Goal: Task Accomplishment & Management: Manage account settings

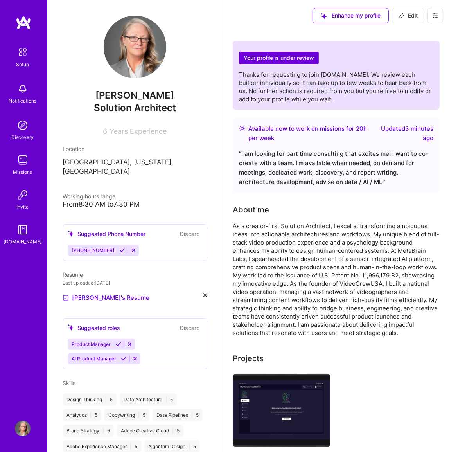
scroll to position [196, 0]
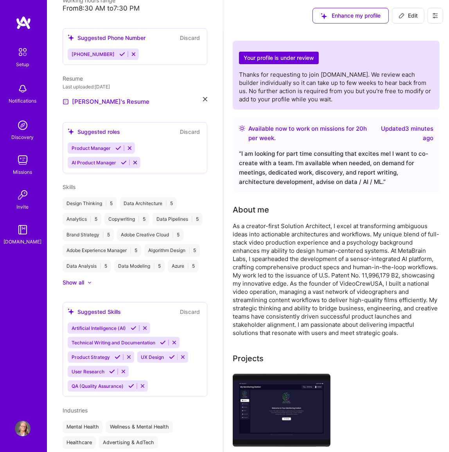
drag, startPoint x: 0, startPoint y: 0, endPoint x: 20, endPoint y: 23, distance: 30.5
click at [20, 23] on img at bounding box center [24, 23] width 16 height 14
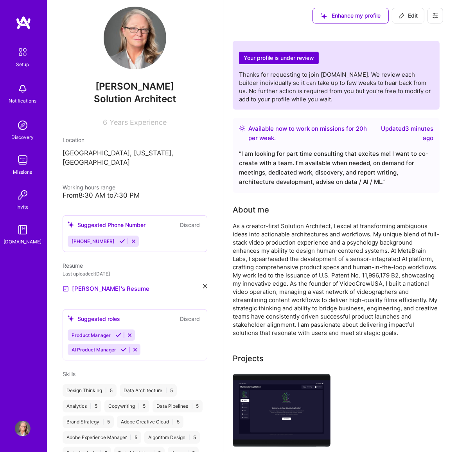
scroll to position [0, 0]
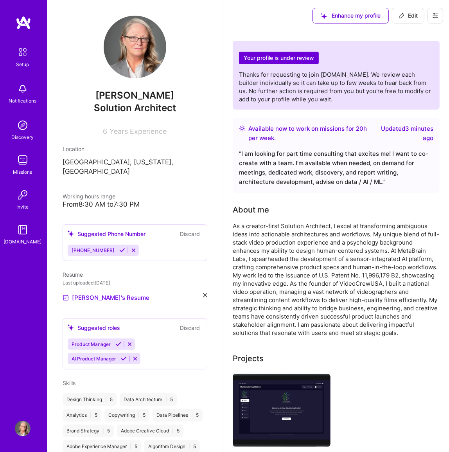
click at [413, 12] on span "Edit" at bounding box center [408, 16] width 19 height 8
select select "US"
select select "Right Now"
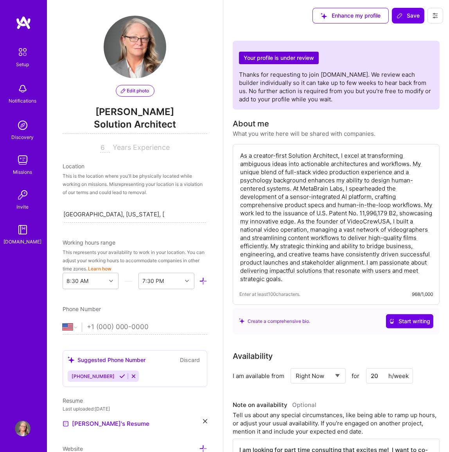
click at [100, 148] on input "6" at bounding box center [105, 147] width 10 height 9
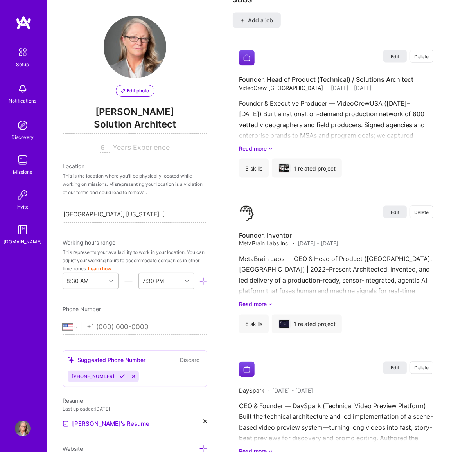
scroll to position [1041, 0]
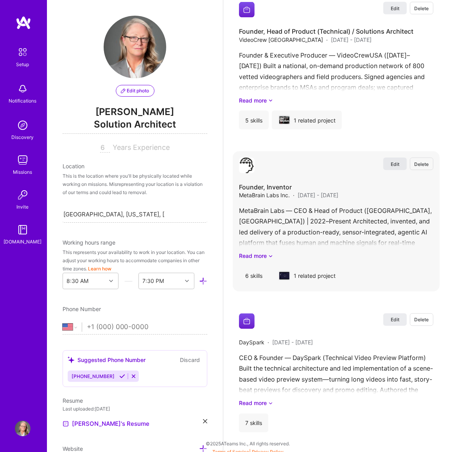
click at [395, 168] on span "Edit" at bounding box center [395, 164] width 9 height 7
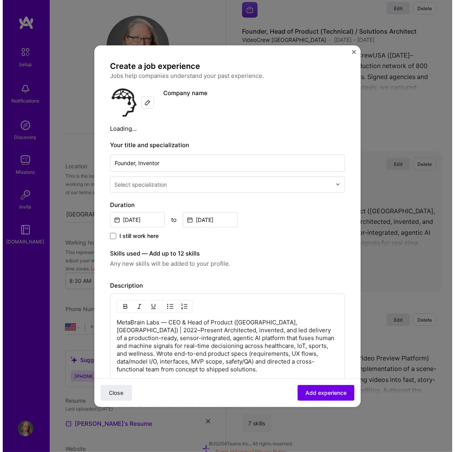
scroll to position [928, 0]
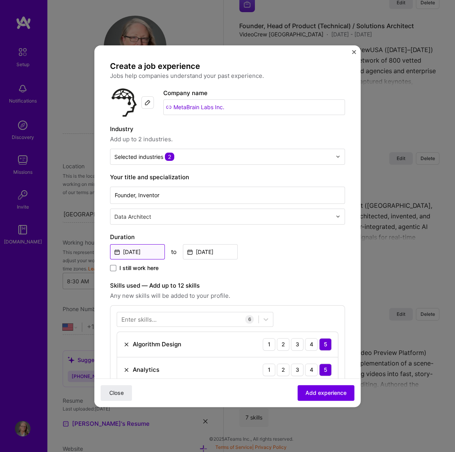
click at [137, 251] on input "[DATE]" at bounding box center [137, 251] width 55 height 15
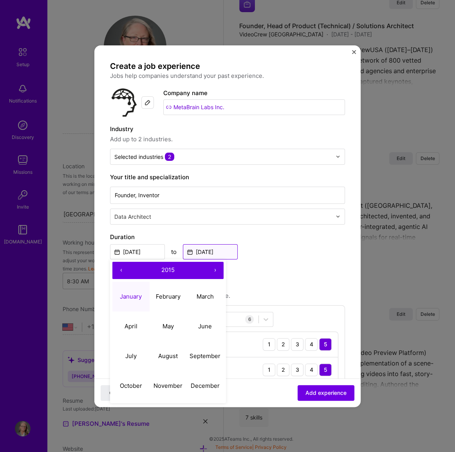
click at [215, 249] on input "[DATE]" at bounding box center [210, 251] width 55 height 15
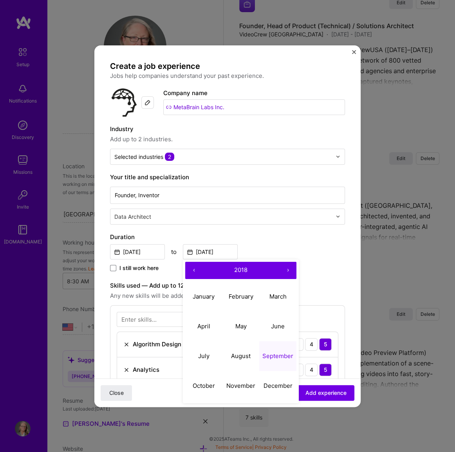
click at [287, 268] on button "›" at bounding box center [287, 270] width 17 height 17
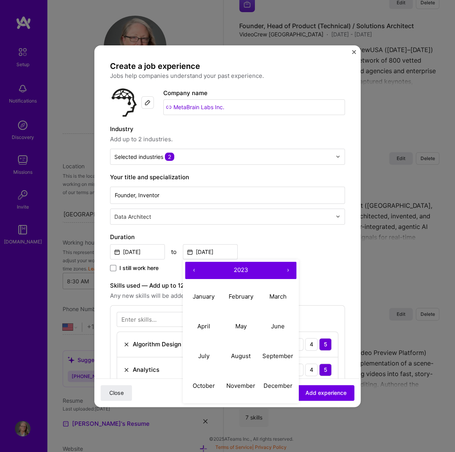
click at [287, 268] on button "›" at bounding box center [287, 270] width 17 height 17
click at [112, 266] on span at bounding box center [113, 268] width 6 height 6
click at [0, 0] on input "I still work here" at bounding box center [0, 0] width 0 height 0
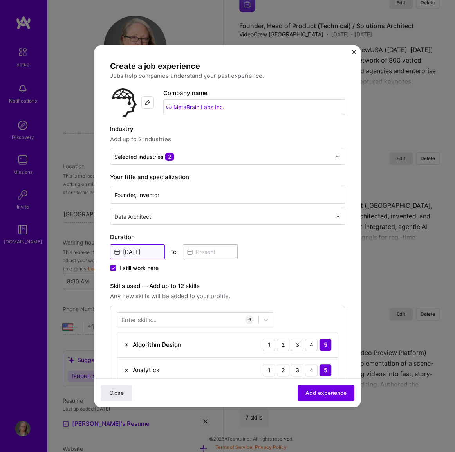
click at [149, 251] on input "[DATE]" at bounding box center [137, 251] width 55 height 15
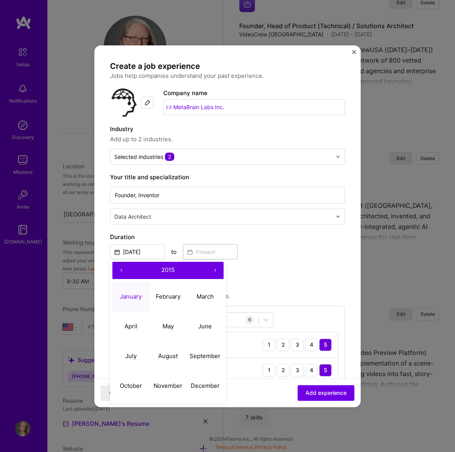
click at [213, 267] on button "›" at bounding box center [214, 270] width 17 height 17
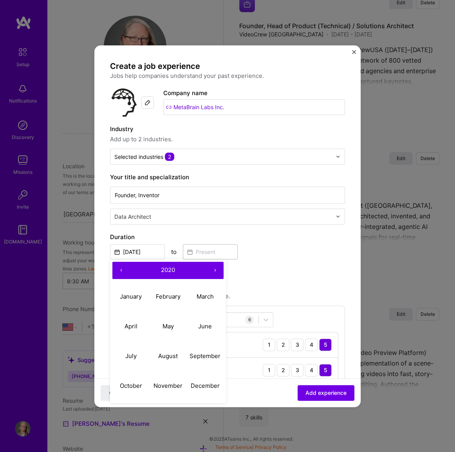
click at [213, 267] on button "›" at bounding box center [214, 270] width 17 height 17
click at [164, 352] on abbr "August" at bounding box center [168, 355] width 20 height 7
type input "[DATE]"
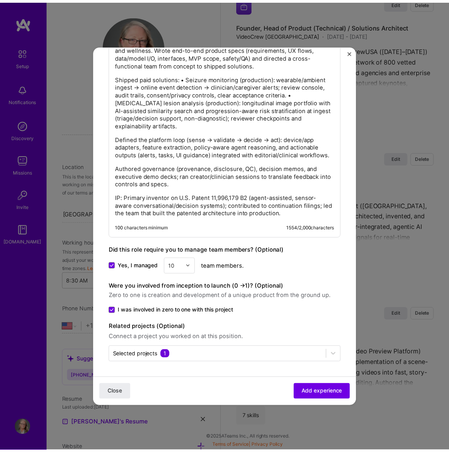
scroll to position [530, 0]
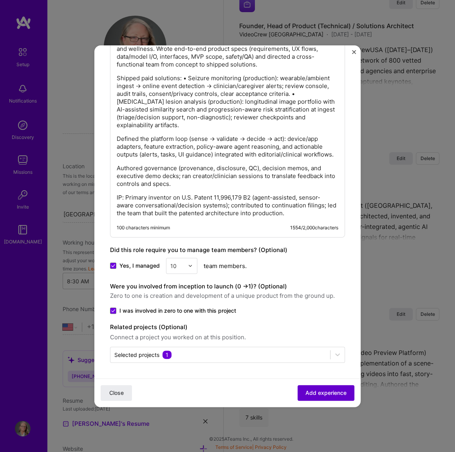
click at [308, 392] on span "Add experience" at bounding box center [325, 393] width 41 height 8
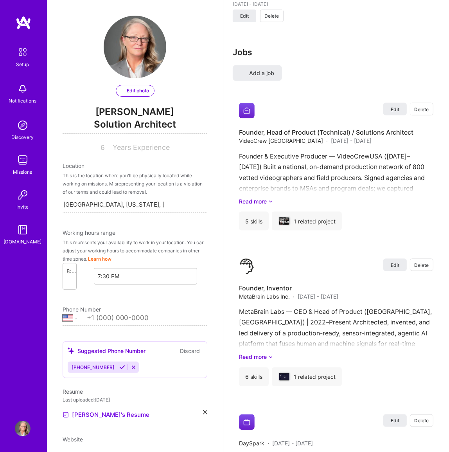
select select "US"
select select "Right Now"
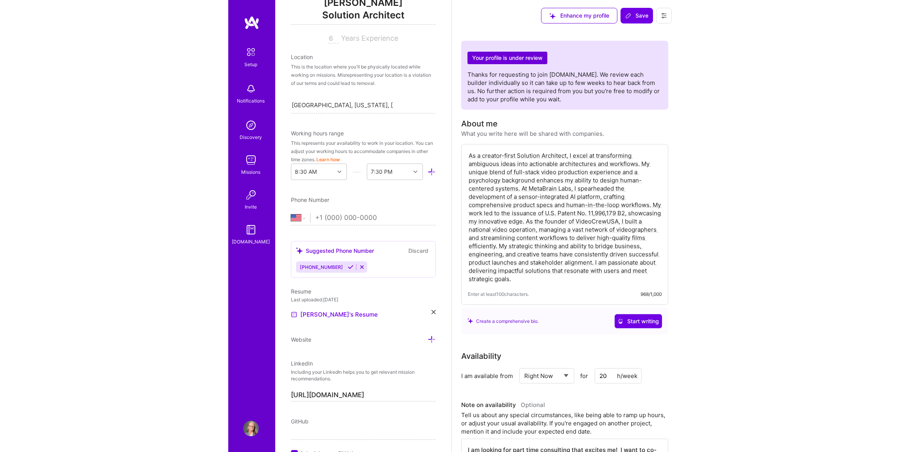
scroll to position [0, 0]
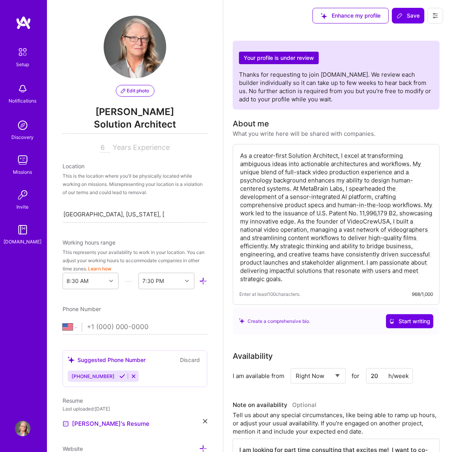
click at [101, 151] on input "6" at bounding box center [105, 147] width 10 height 9
type input "6"
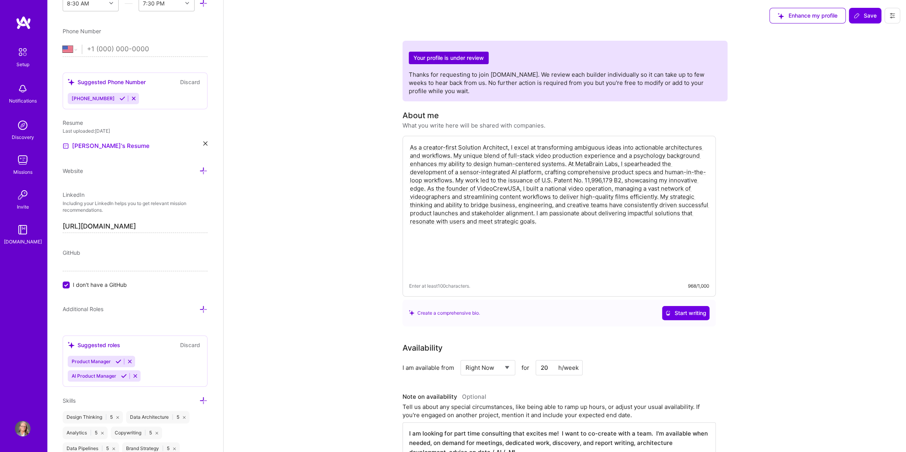
scroll to position [285, 0]
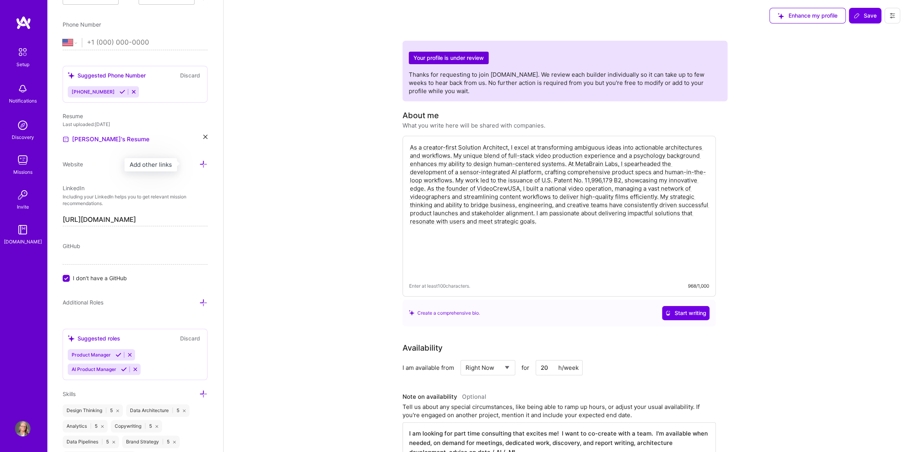
click at [199, 160] on icon at bounding box center [203, 164] width 8 height 8
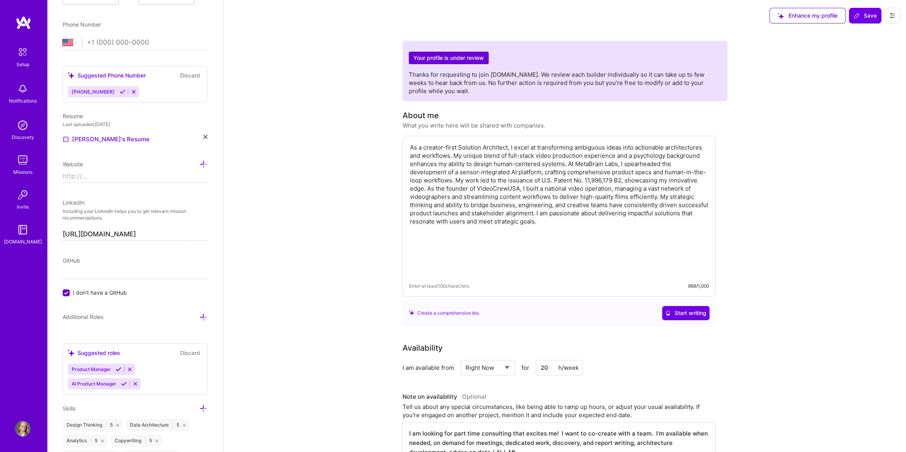
click at [96, 176] on input at bounding box center [135, 176] width 145 height 13
type input "[URL][DOMAIN_NAME]"
click at [186, 265] on div "GitHub I don't have a GitHub" at bounding box center [135, 276] width 145 height 40
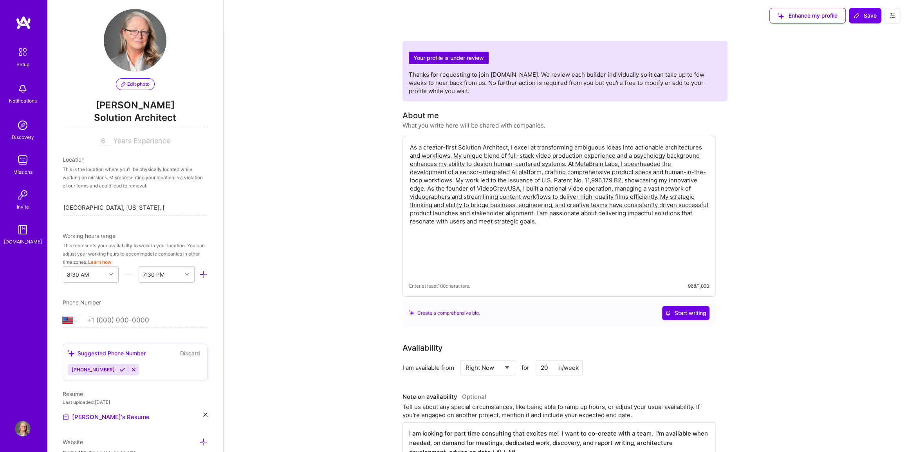
scroll to position [0, 0]
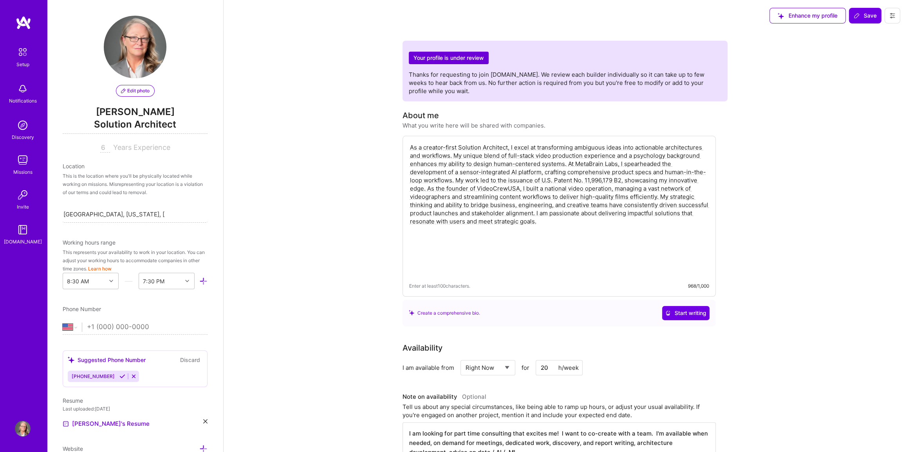
click at [102, 147] on input "6" at bounding box center [105, 147] width 10 height 9
type input "6"
click at [181, 206] on div "[GEOGRAPHIC_DATA], [US_STATE], [GEOGRAPHIC_DATA] [GEOGRAPHIC_DATA], [US_STATE],…" at bounding box center [135, 214] width 145 height 16
click at [449, 16] on span "Save" at bounding box center [864, 16] width 23 height 8
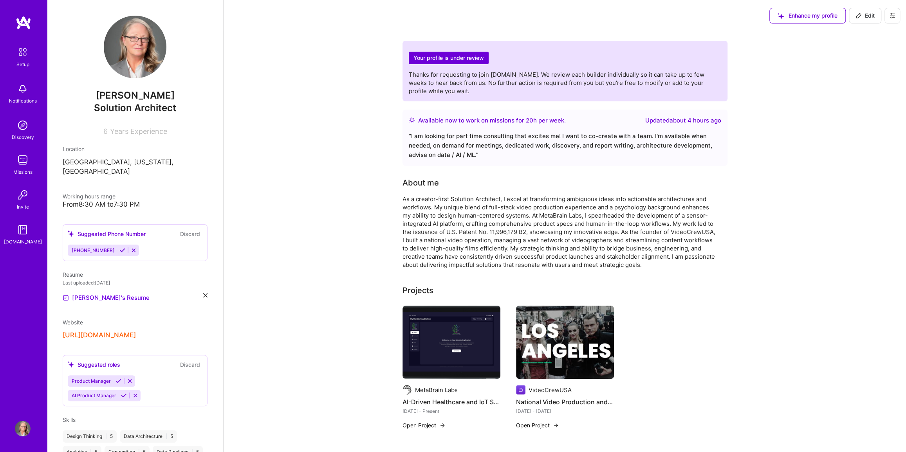
click at [449, 16] on span "Edit" at bounding box center [864, 16] width 19 height 8
select select "US"
select select "Right Now"
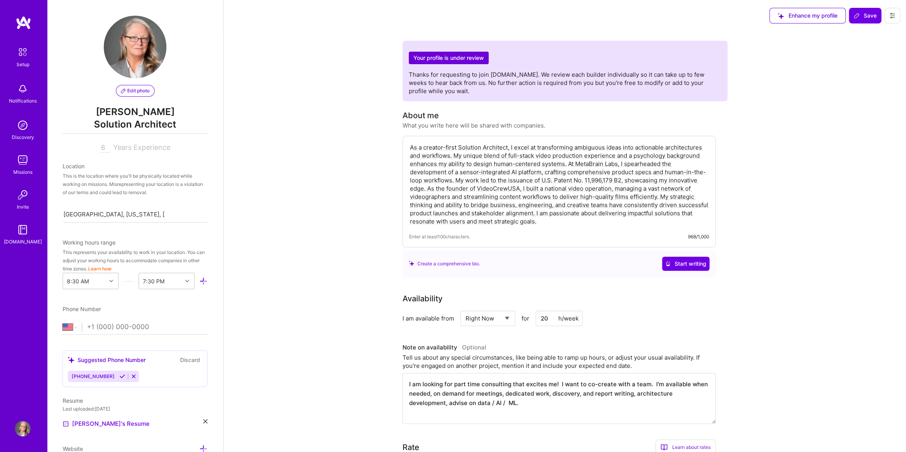
click at [102, 148] on input "6" at bounding box center [105, 147] width 10 height 9
click at [130, 89] on span "Edit photo" at bounding box center [135, 90] width 29 height 7
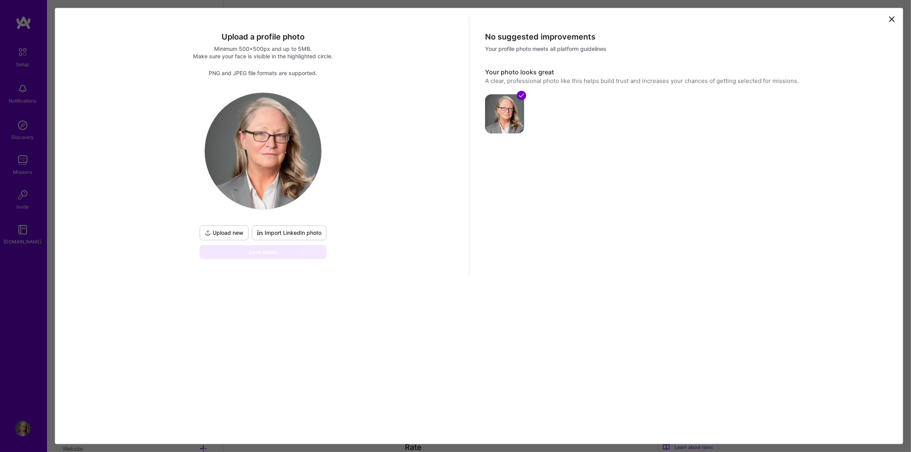
click at [449, 17] on icon at bounding box center [891, 18] width 9 height 9
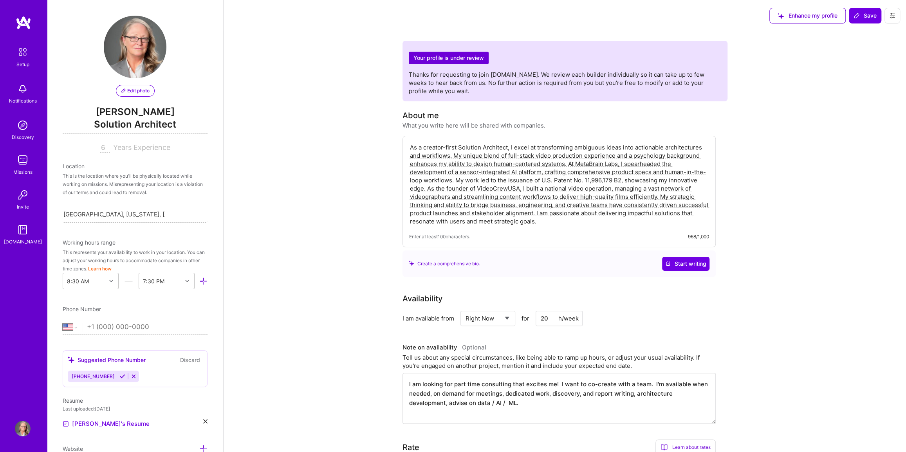
click at [101, 148] on input "6" at bounding box center [105, 147] width 10 height 9
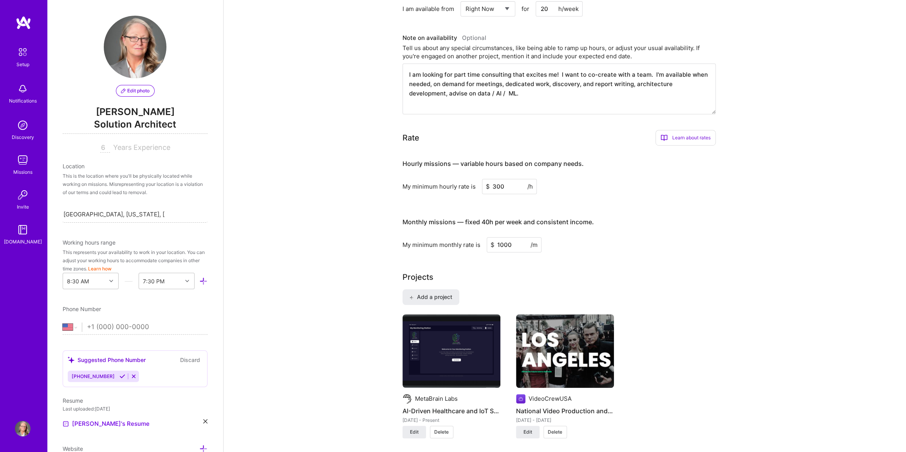
click at [96, 146] on div "6 Years Experience" at bounding box center [135, 147] width 145 height 9
drag, startPoint x: 98, startPoint y: 147, endPoint x: 108, endPoint y: 151, distance: 10.4
click at [108, 151] on div "6" at bounding box center [106, 147] width 13 height 8
click at [290, 149] on div "Your profile is under review Thanks for requesting to join [DOMAIN_NAME]. We re…" at bounding box center [564, 313] width 682 height 1182
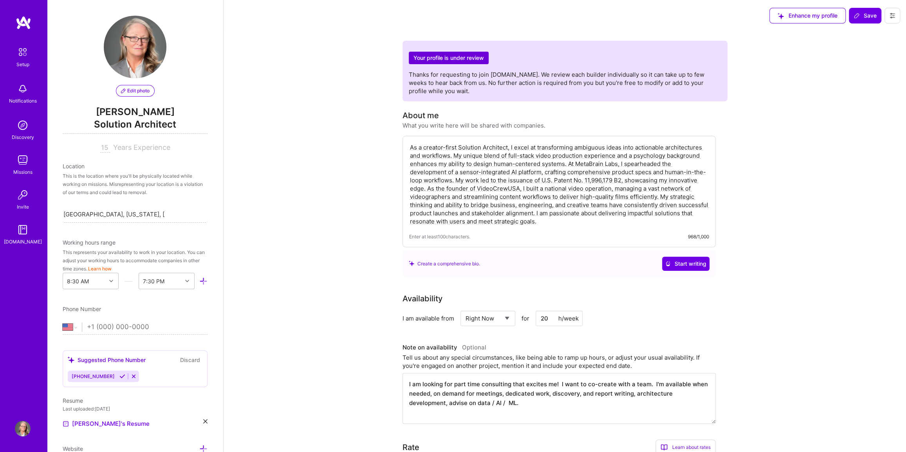
click at [104, 150] on input "15" at bounding box center [105, 147] width 10 height 9
type input "1"
type input "20"
click at [449, 12] on span "Save" at bounding box center [864, 16] width 23 height 8
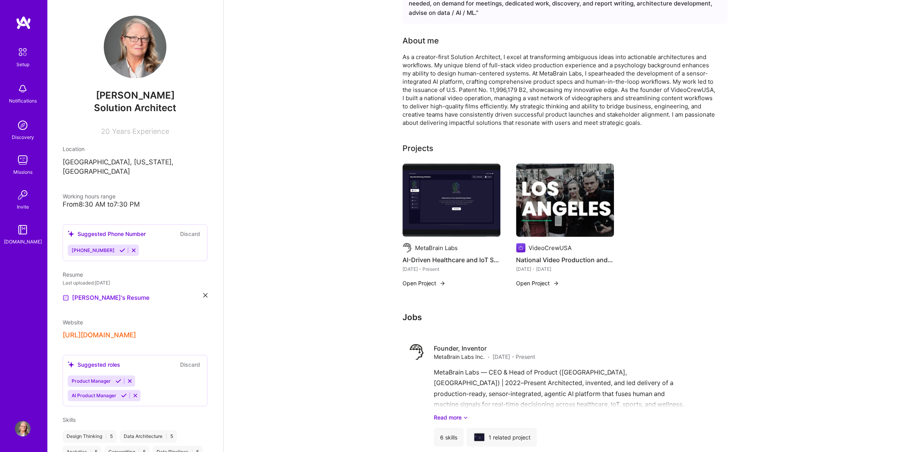
click at [25, 54] on img at bounding box center [22, 52] width 16 height 16
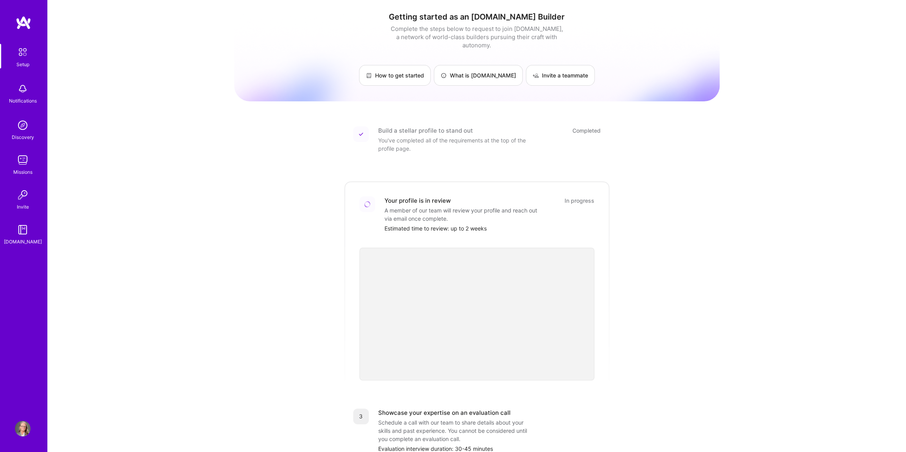
click at [19, 92] on img at bounding box center [23, 89] width 16 height 16
click at [23, 131] on img at bounding box center [23, 125] width 16 height 16
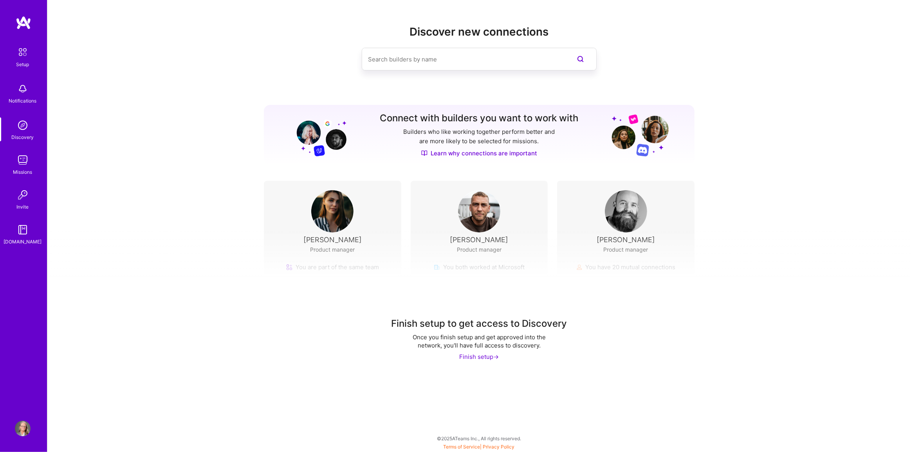
click at [449, 151] on link "Learn why connections are important" at bounding box center [479, 153] width 116 height 8
click at [418, 58] on input at bounding box center [463, 59] width 191 height 20
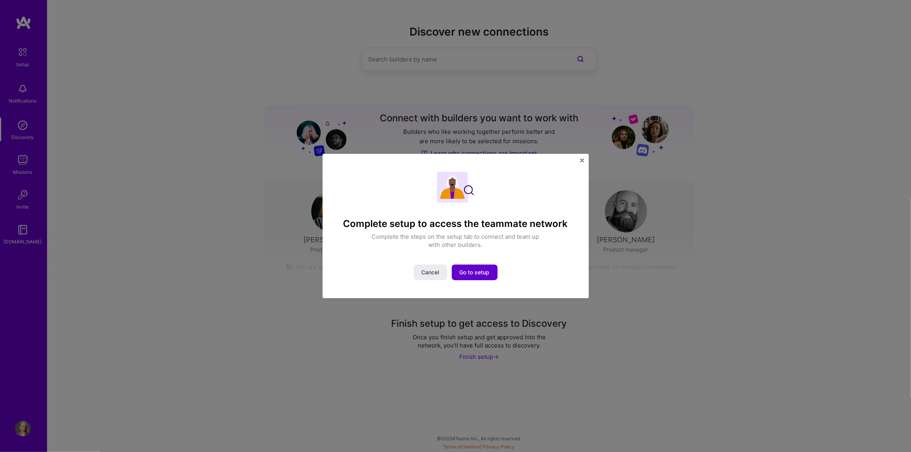
click at [449, 270] on span "Go to setup" at bounding box center [474, 272] width 30 height 8
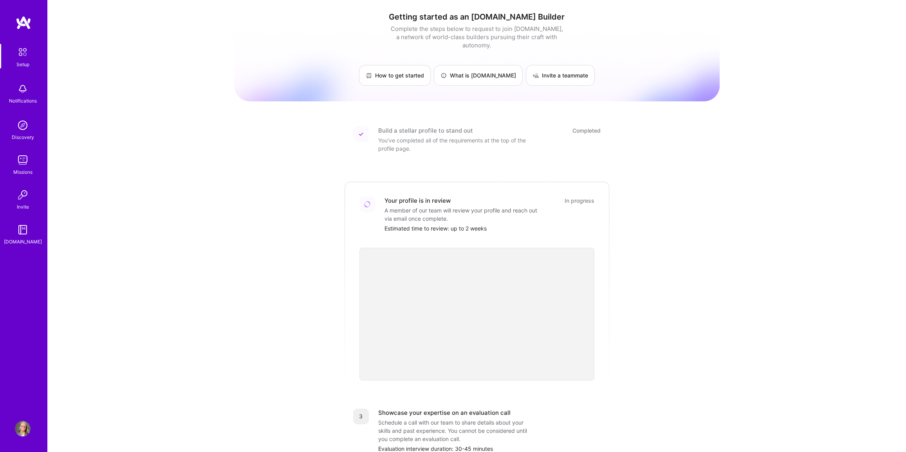
click at [23, 22] on img at bounding box center [24, 23] width 16 height 14
